Goal: Task Accomplishment & Management: Manage account settings

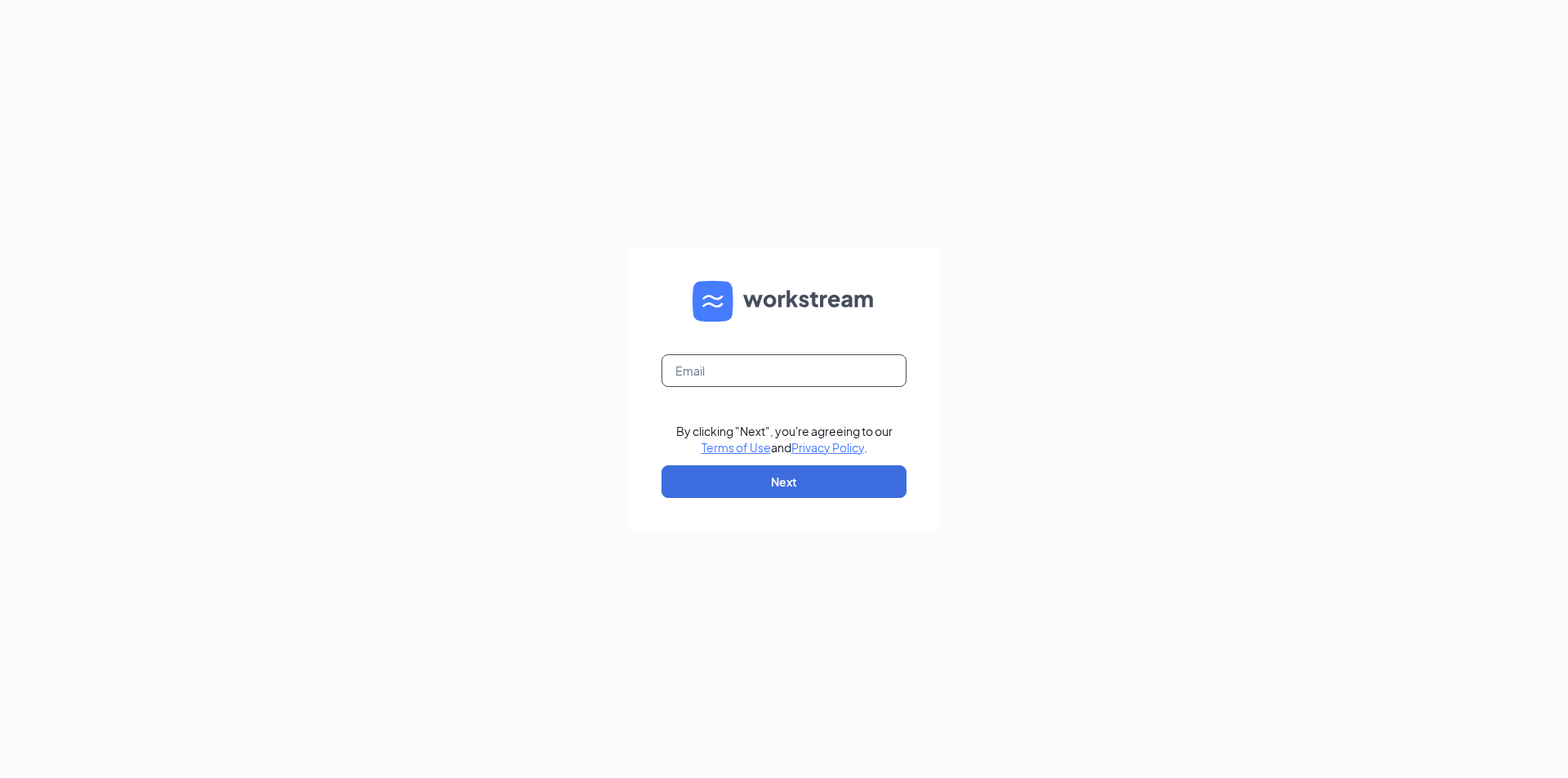
click at [743, 364] on input "text" at bounding box center [784, 371] width 245 height 33
type input "431glaz@gmail.com"
click at [745, 476] on button "Next" at bounding box center [784, 482] width 245 height 33
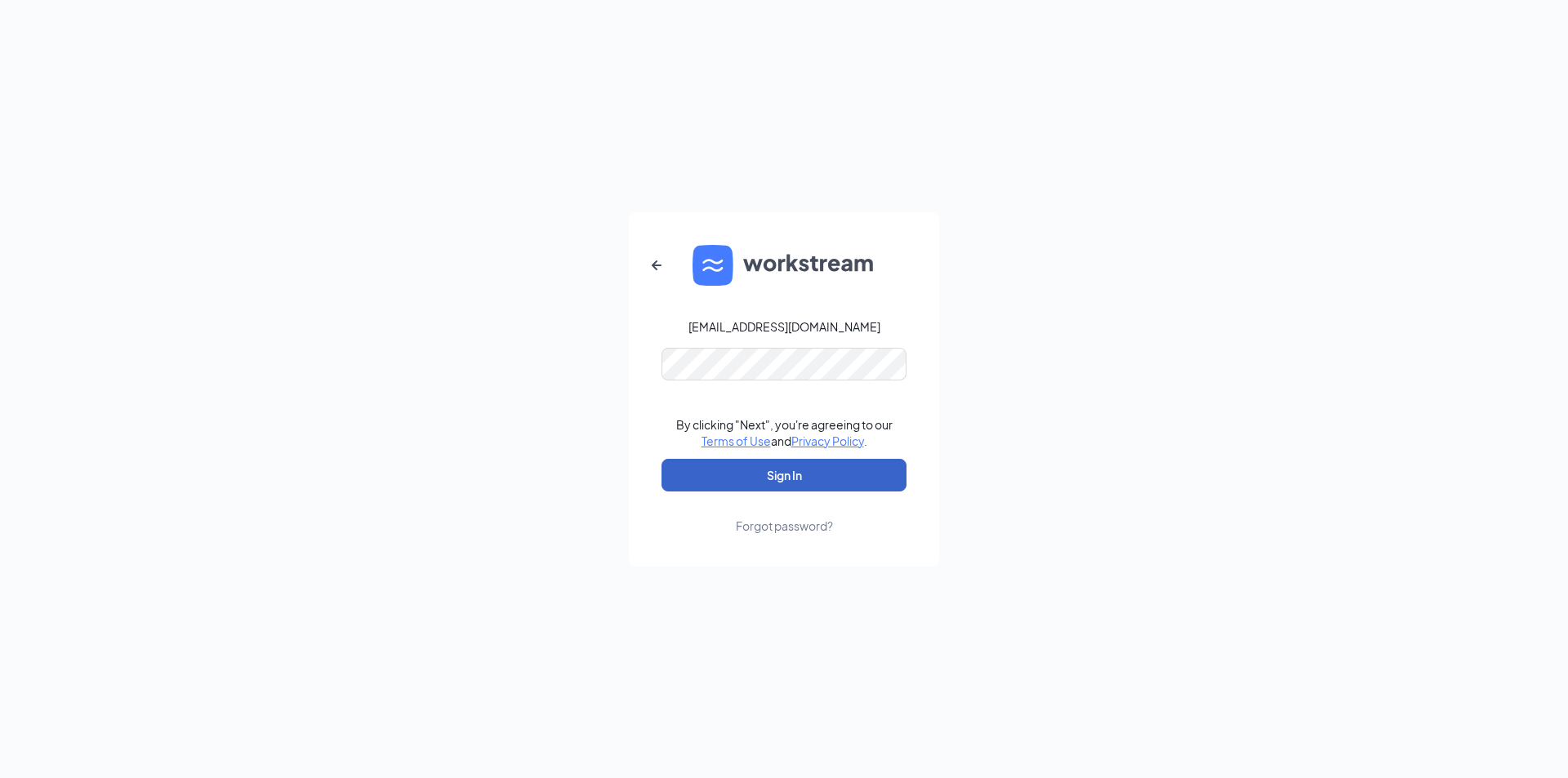
click at [779, 478] on button "Sign In" at bounding box center [784, 475] width 245 height 33
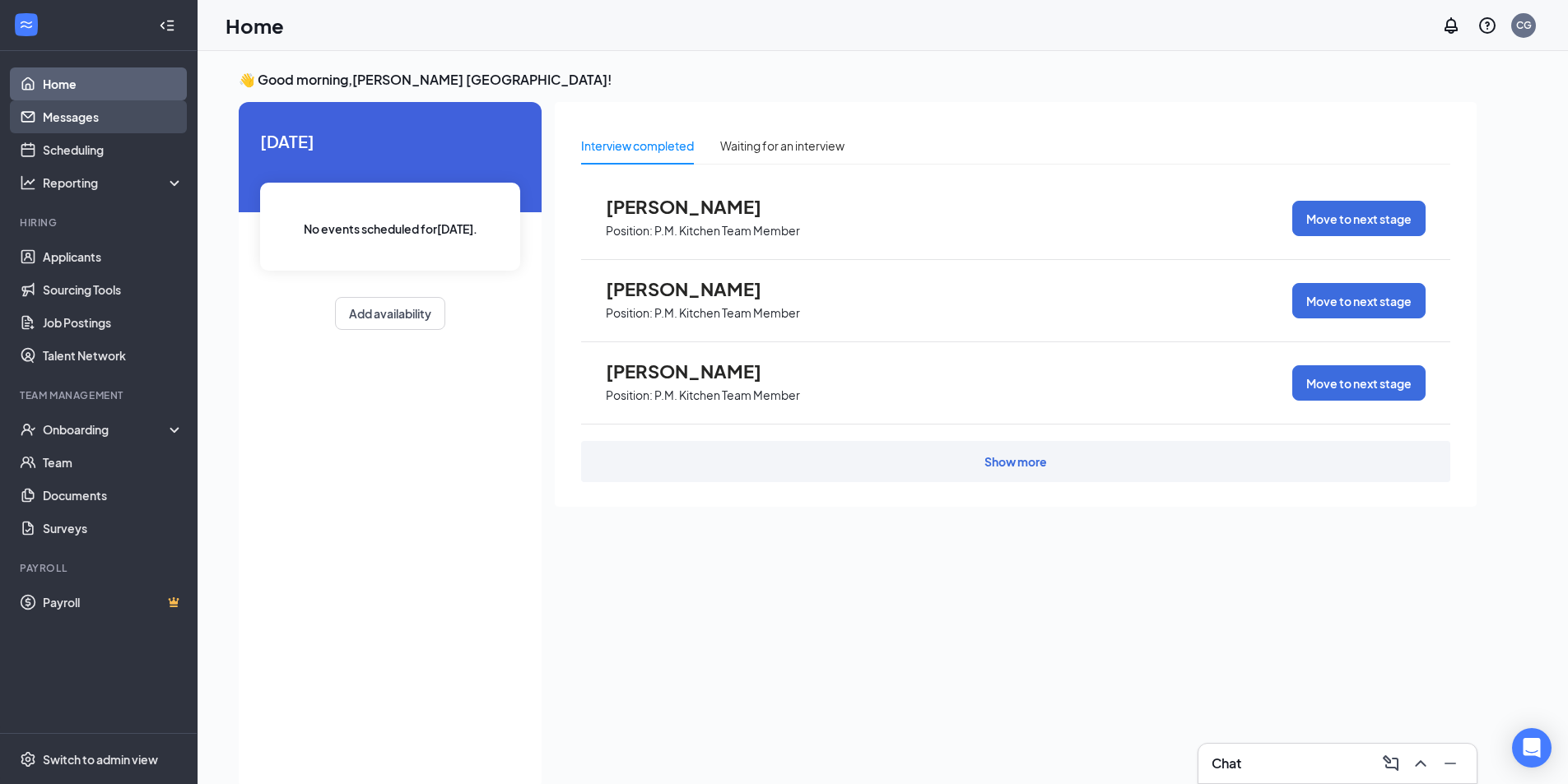
click at [70, 124] on link "Messages" at bounding box center [113, 117] width 141 height 33
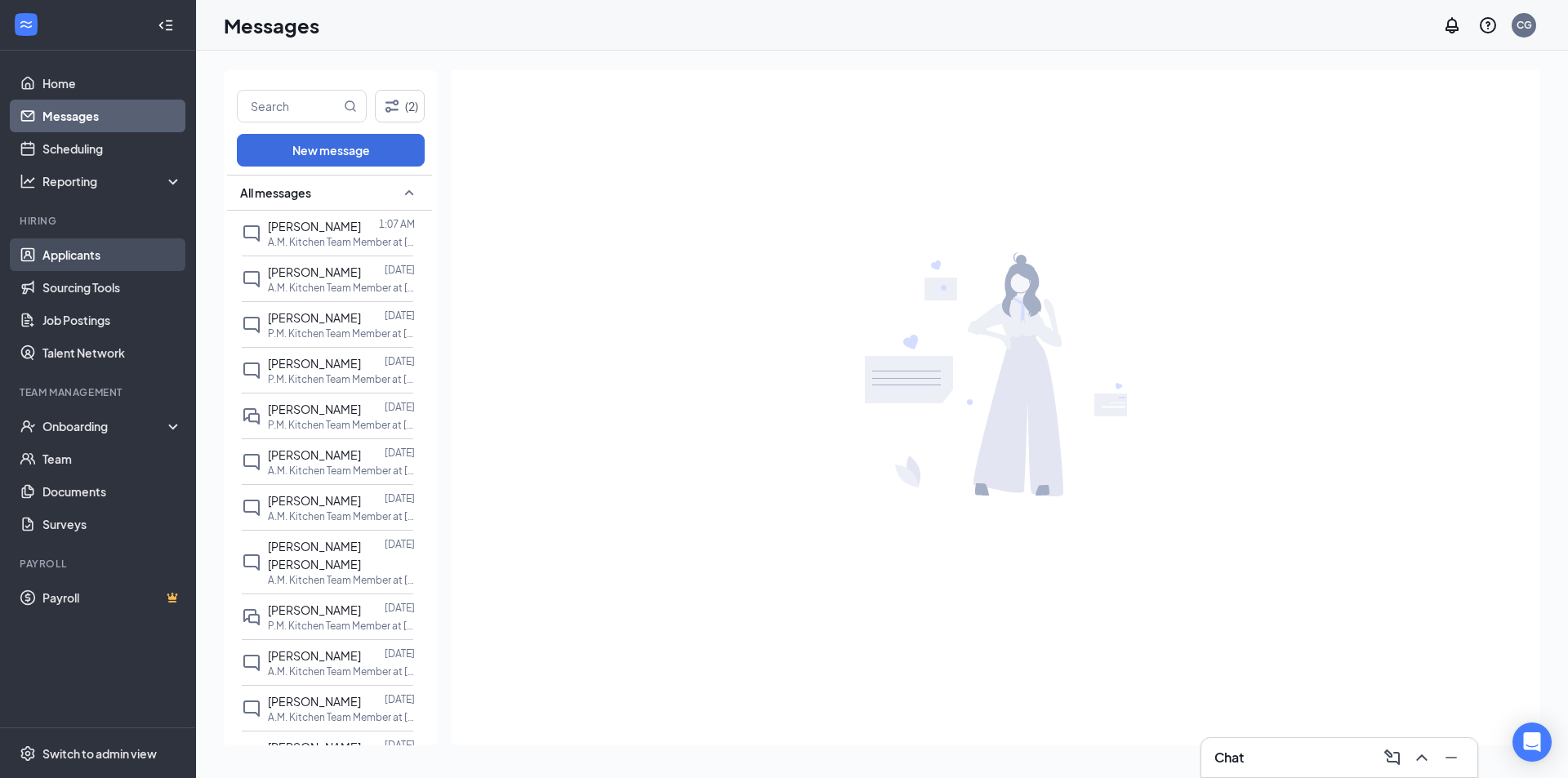
click at [96, 251] on link "Applicants" at bounding box center [112, 255] width 139 height 33
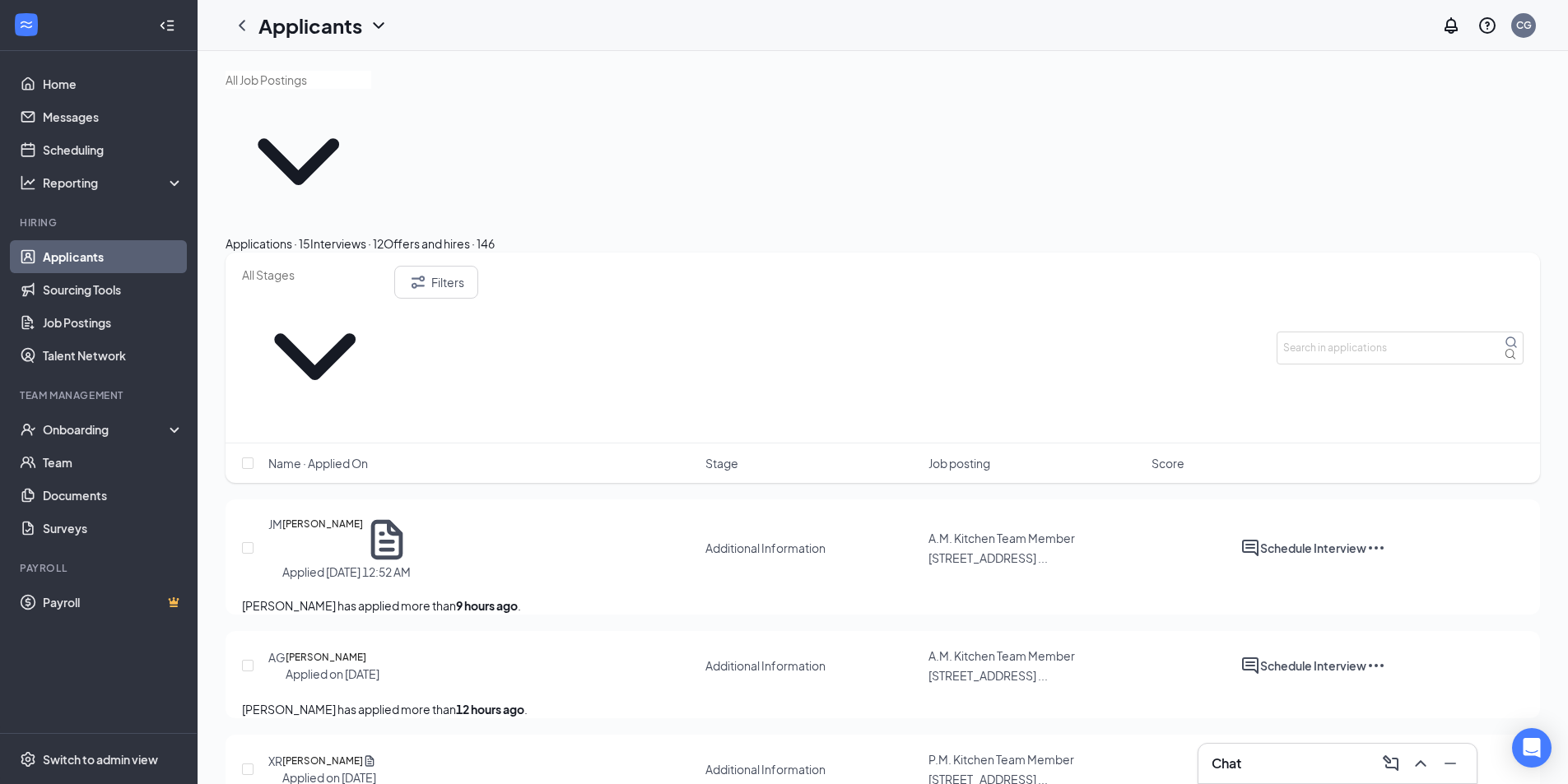
click at [384, 235] on div "Interviews · 12" at bounding box center [347, 244] width 74 height 18
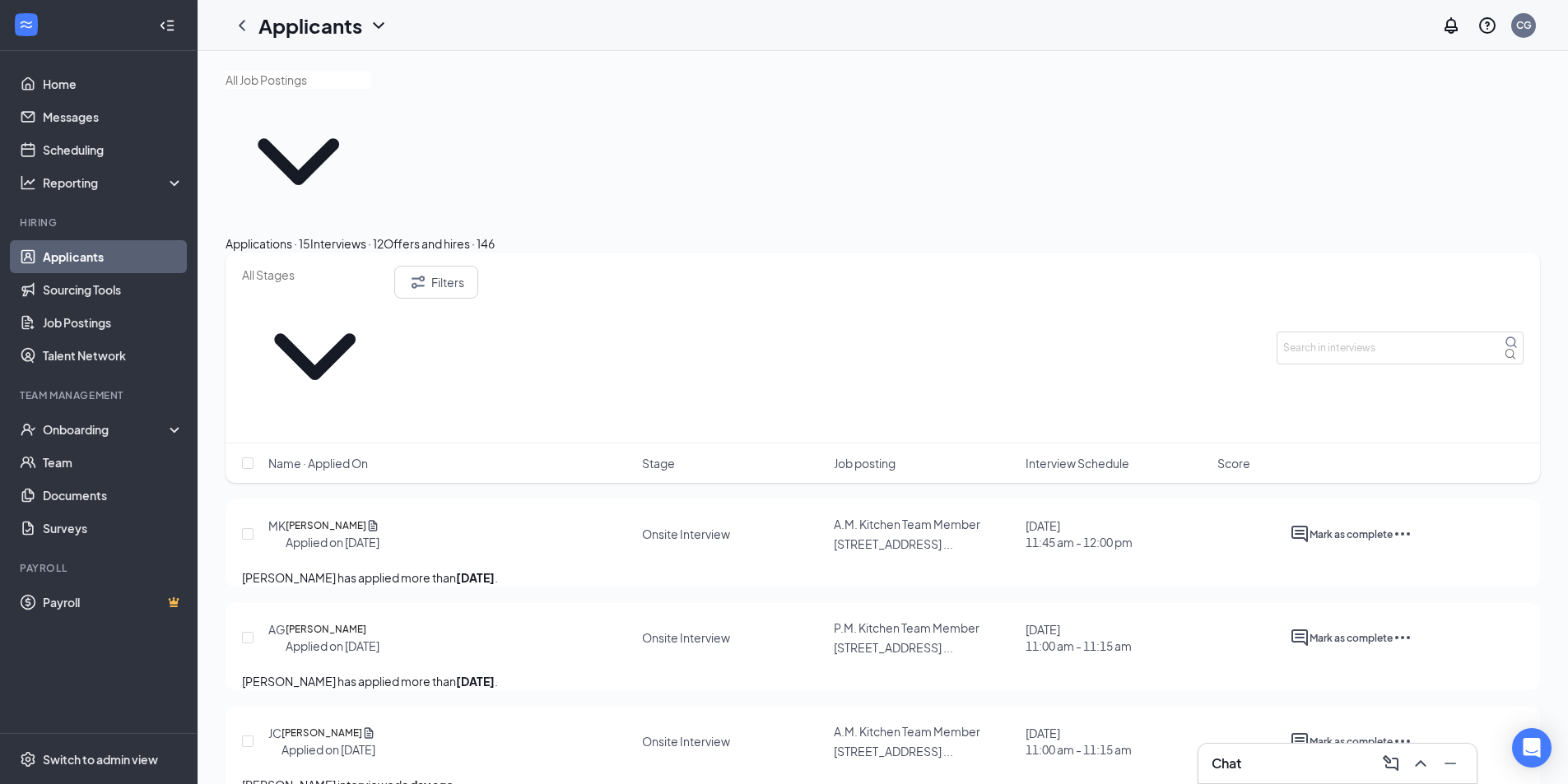
click at [1063, 455] on span "Interview Schedule" at bounding box center [1077, 463] width 103 height 17
click at [1064, 455] on span "Interview Schedule" at bounding box center [1077, 463] width 103 height 17
